Goal: Transaction & Acquisition: Purchase product/service

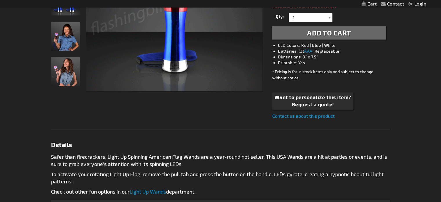
scroll to position [235, 0]
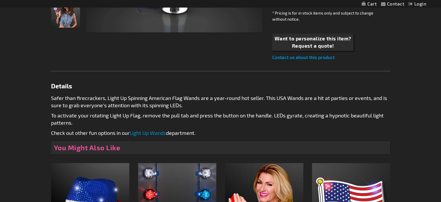
drag, startPoint x: 445, startPoint y: 102, endPoint x: 444, endPoint y: 132, distance: 30.2
click at [441, 132] on html "The store will not work correctly when cookies are disabled. Contact Compare Pr…" at bounding box center [220, 95] width 441 height 660
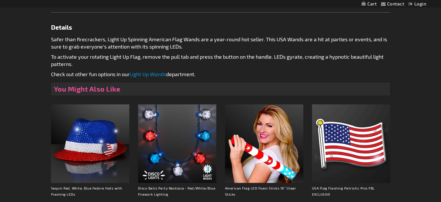
drag, startPoint x: 445, startPoint y: 122, endPoint x: 442, endPoint y: 184, distance: 62.1
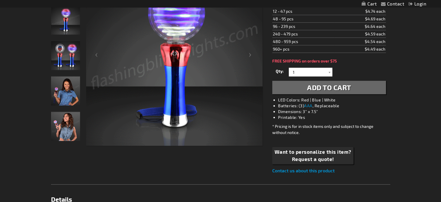
scroll to position [0, 0]
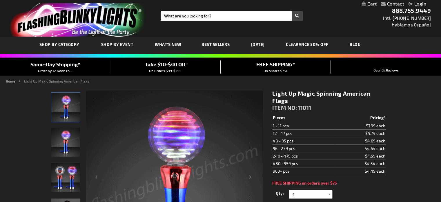
click at [207, 44] on span "Best Sellers" at bounding box center [216, 44] width 28 height 5
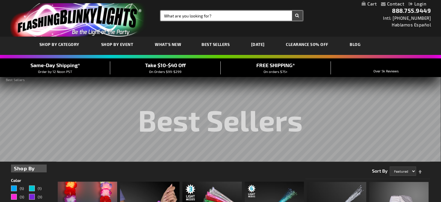
click at [177, 14] on input "Search" at bounding box center [232, 16] width 142 height 10
type input "spinning light up wand with star"
click at [292, 11] on button "Search" at bounding box center [297, 16] width 11 height 10
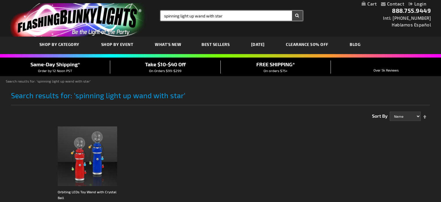
click at [237, 13] on input "spinning light up wand with star" at bounding box center [232, 16] width 142 height 10
type input "spinning light up wand"
click at [292, 11] on button "Search" at bounding box center [297, 16] width 11 height 10
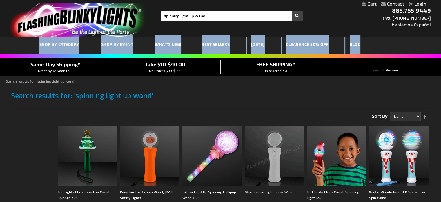
drag, startPoint x: 440, startPoint y: 23, endPoint x: 441, endPoint y: 62, distance: 38.9
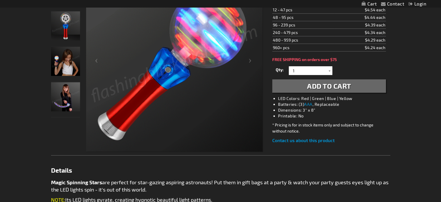
scroll to position [120, 0]
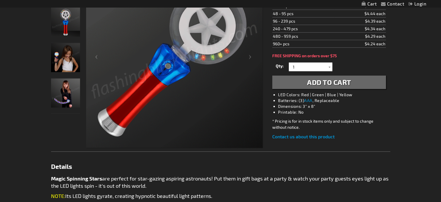
click at [357, 81] on button "Add to Cart" at bounding box center [328, 81] width 113 height 13
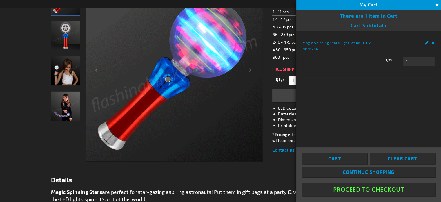
scroll to position [133, 0]
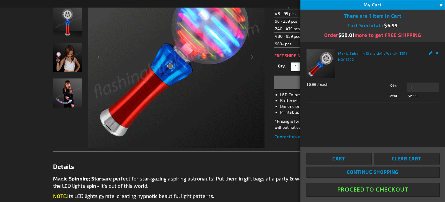
click at [364, 188] on button "Proceed To Checkout" at bounding box center [372, 188] width 133 height 13
